Goal: Check status: Check status

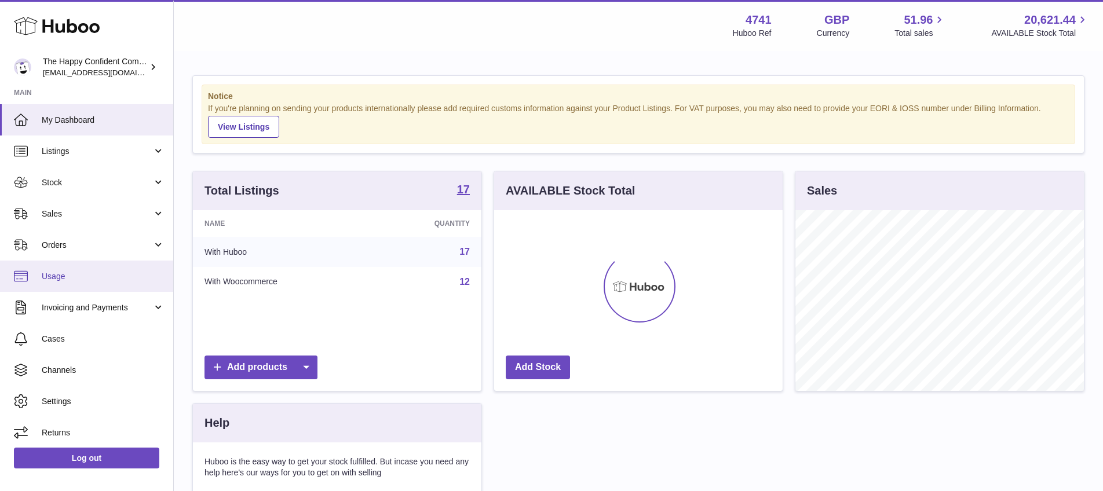
scroll to position [181, 288]
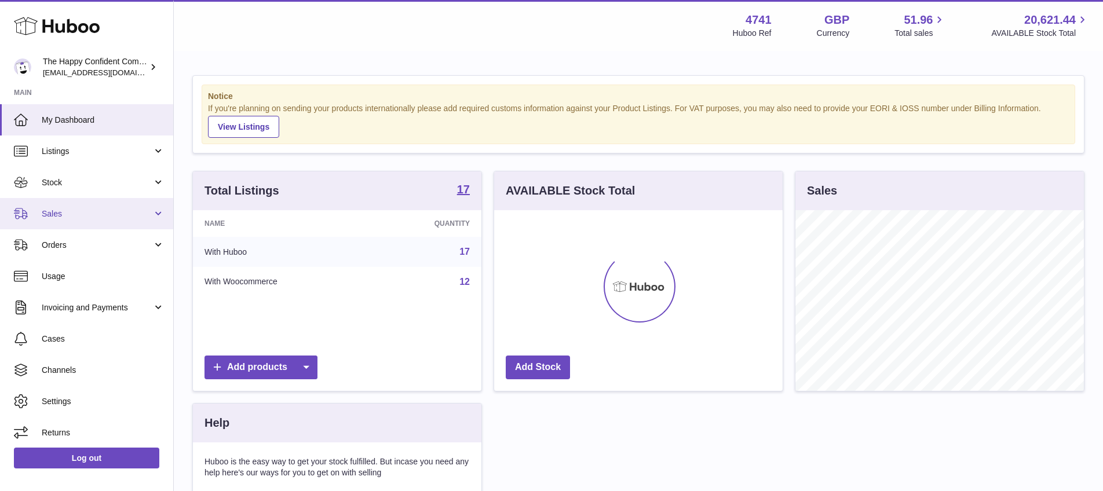
click at [49, 211] on span "Sales" at bounding box center [97, 214] width 111 height 11
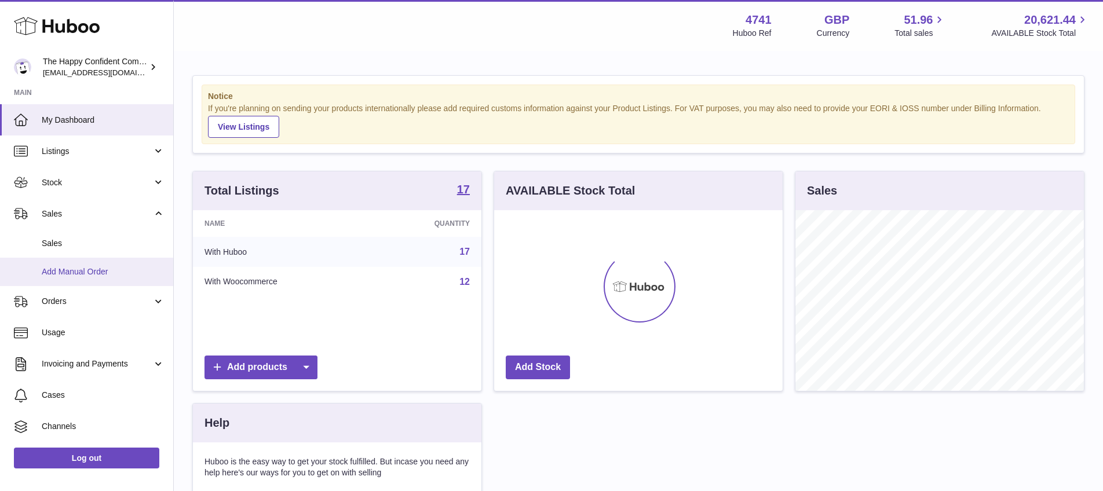
click at [80, 275] on span "Add Manual Order" at bounding box center [103, 271] width 123 height 11
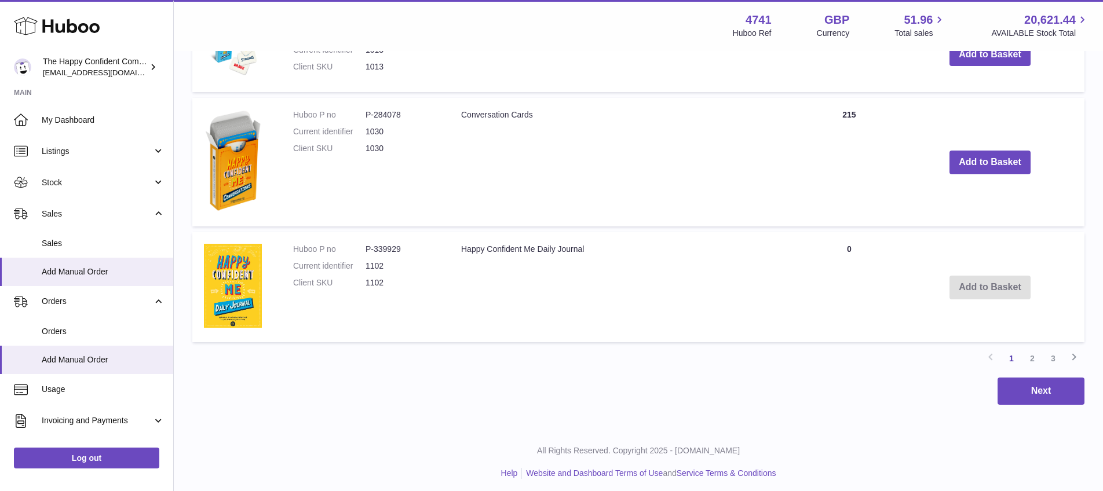
scroll to position [1024, 0]
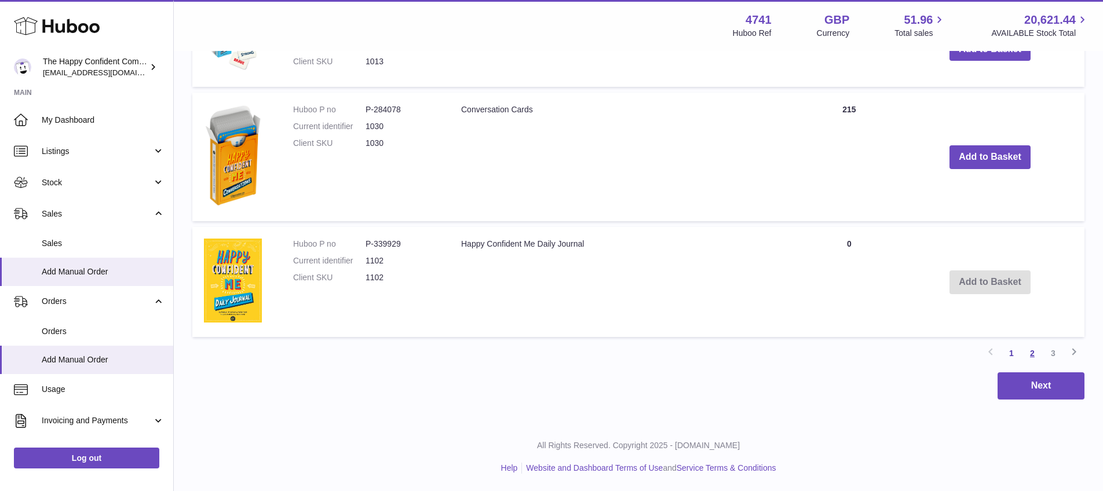
click at [1032, 353] on link "2" at bounding box center [1032, 353] width 21 height 21
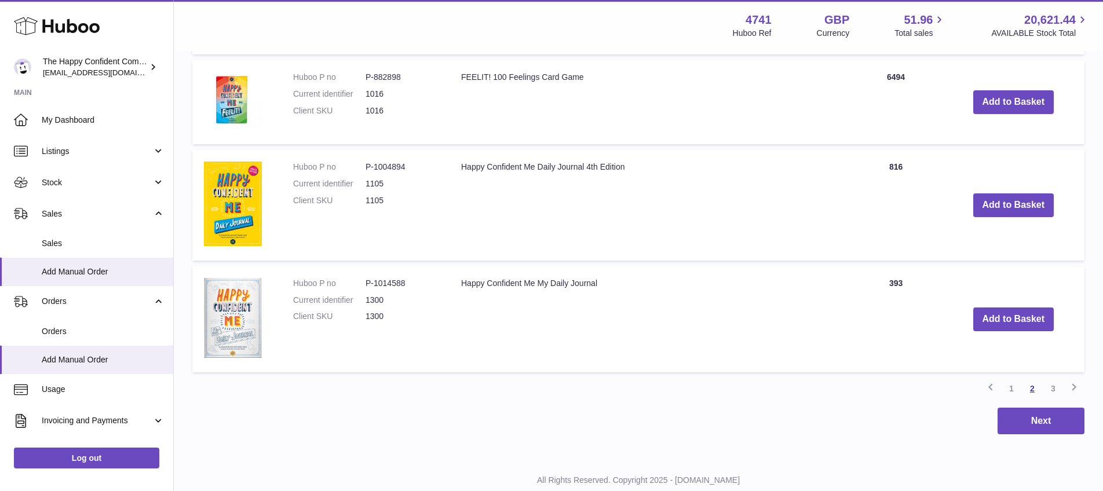
scroll to position [1090, 0]
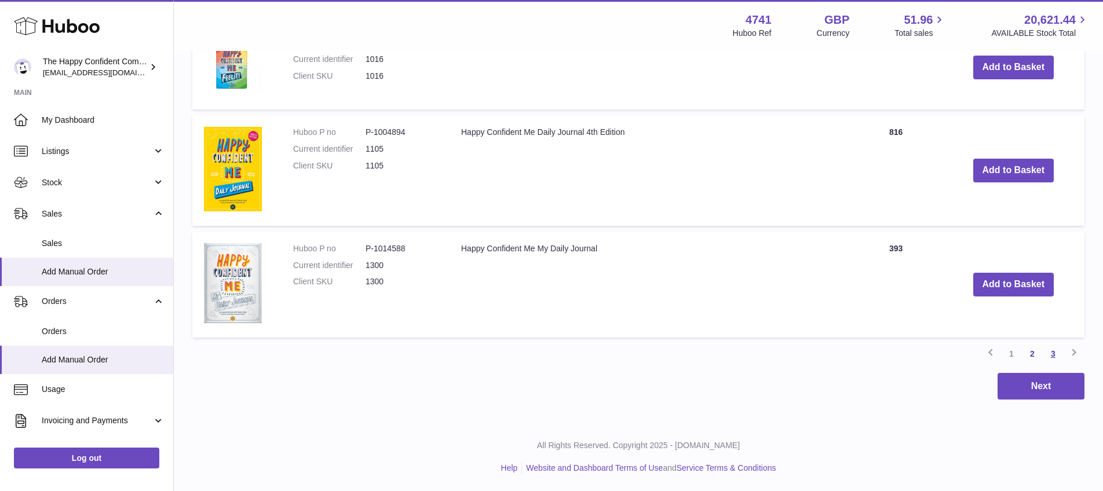
click at [1053, 351] on link "3" at bounding box center [1053, 353] width 21 height 21
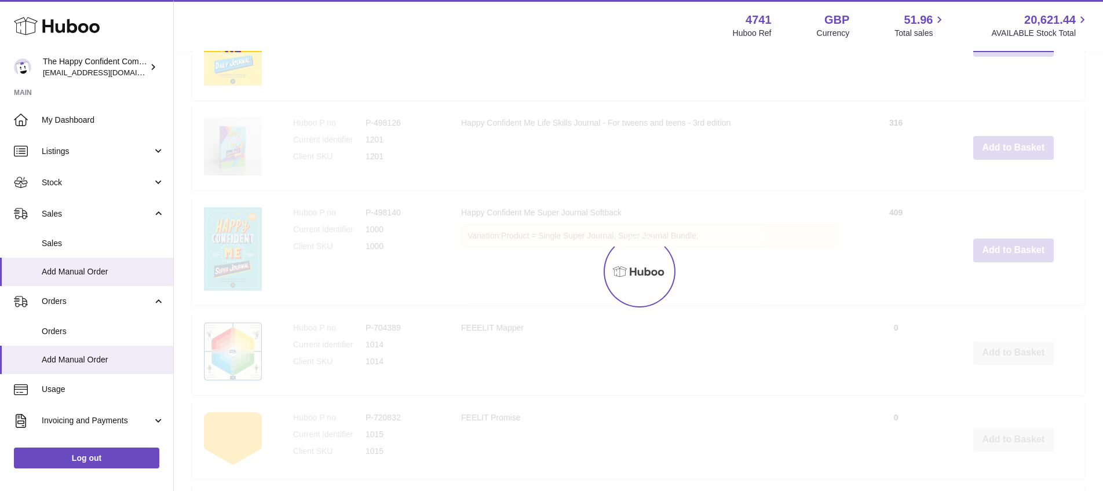
scroll to position [52, 0]
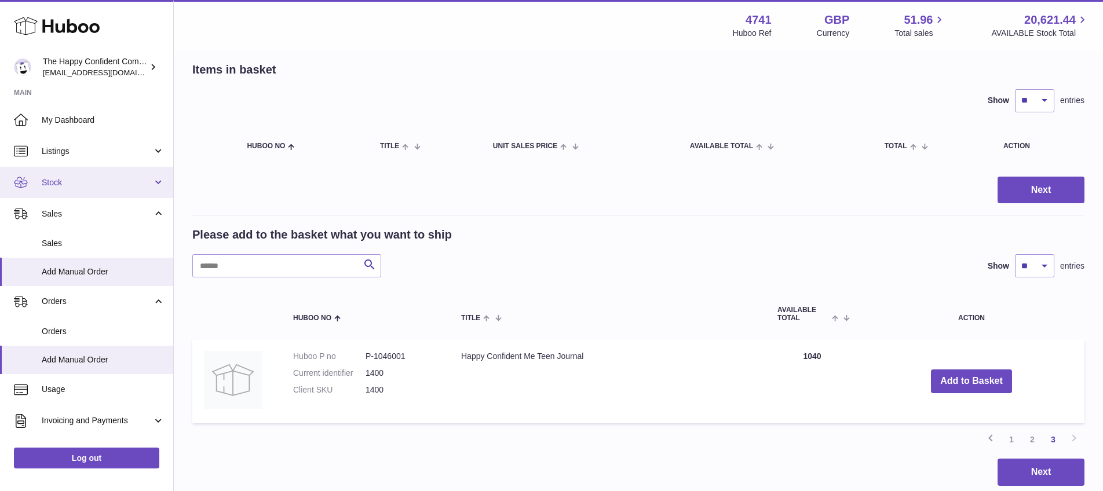
click at [65, 178] on span "Stock" at bounding box center [97, 182] width 111 height 11
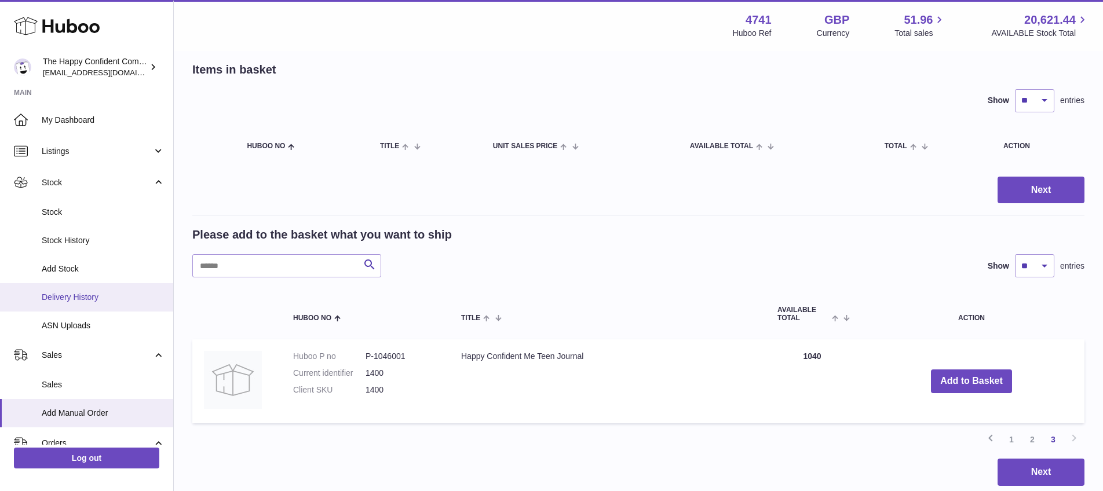
click at [79, 294] on span "Delivery History" at bounding box center [103, 297] width 123 height 11
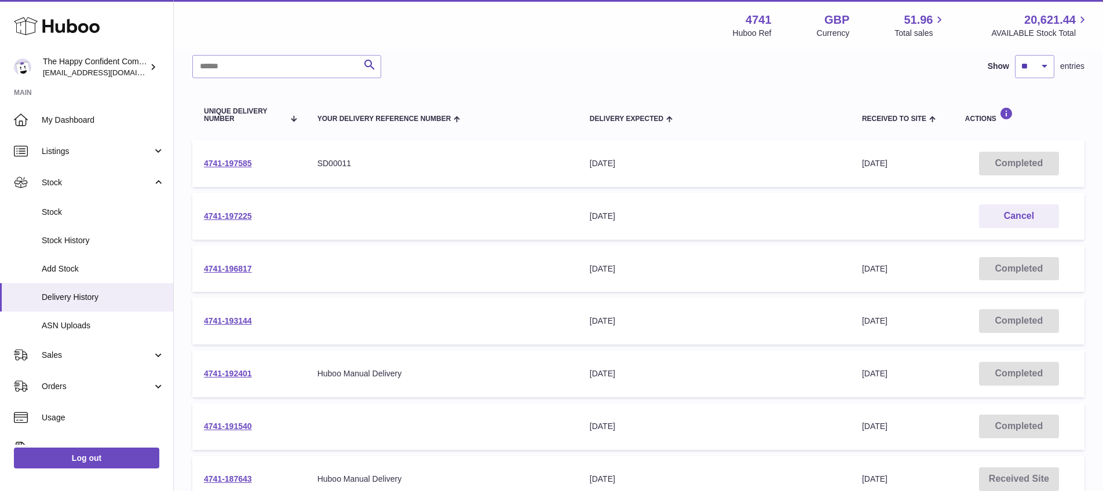
scroll to position [90, 0]
click at [227, 214] on link "4741-197225" at bounding box center [228, 215] width 48 height 9
